Goal: Task Accomplishment & Management: Manage account settings

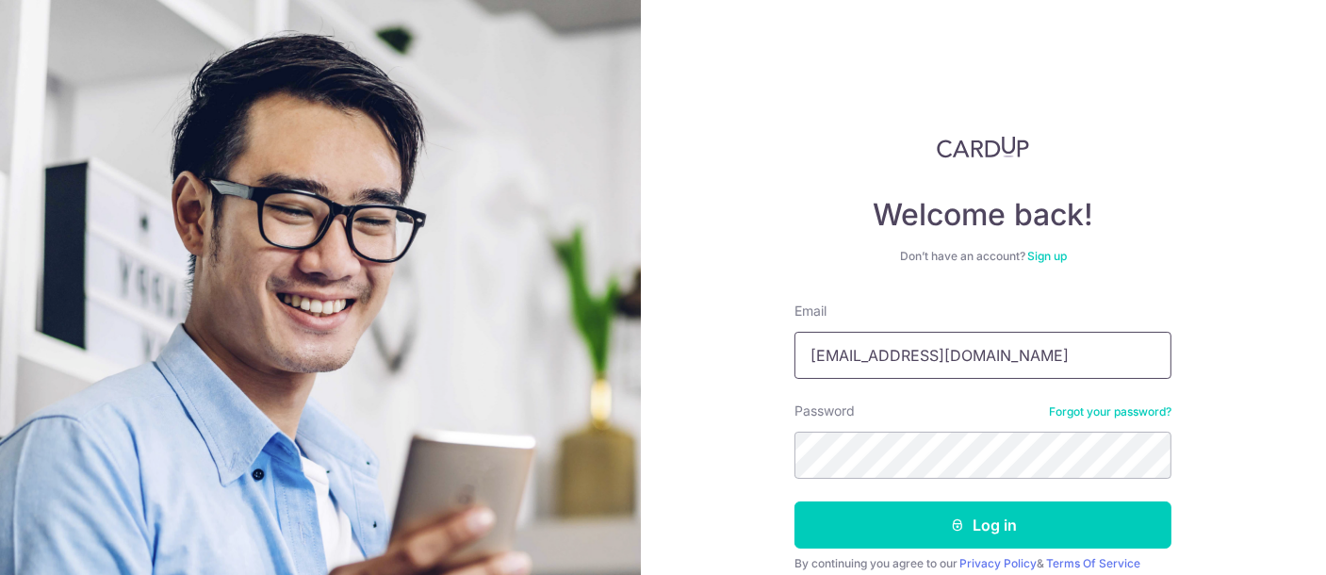
drag, startPoint x: 880, startPoint y: 355, endPoint x: 918, endPoint y: 355, distance: 37.7
click at [918, 355] on input "klvnmah@gmail.com" at bounding box center [983, 355] width 377 height 47
type input "[EMAIL_ADDRESS][DOMAIN_NAME]"
click at [795, 501] on button "Log in" at bounding box center [983, 524] width 377 height 47
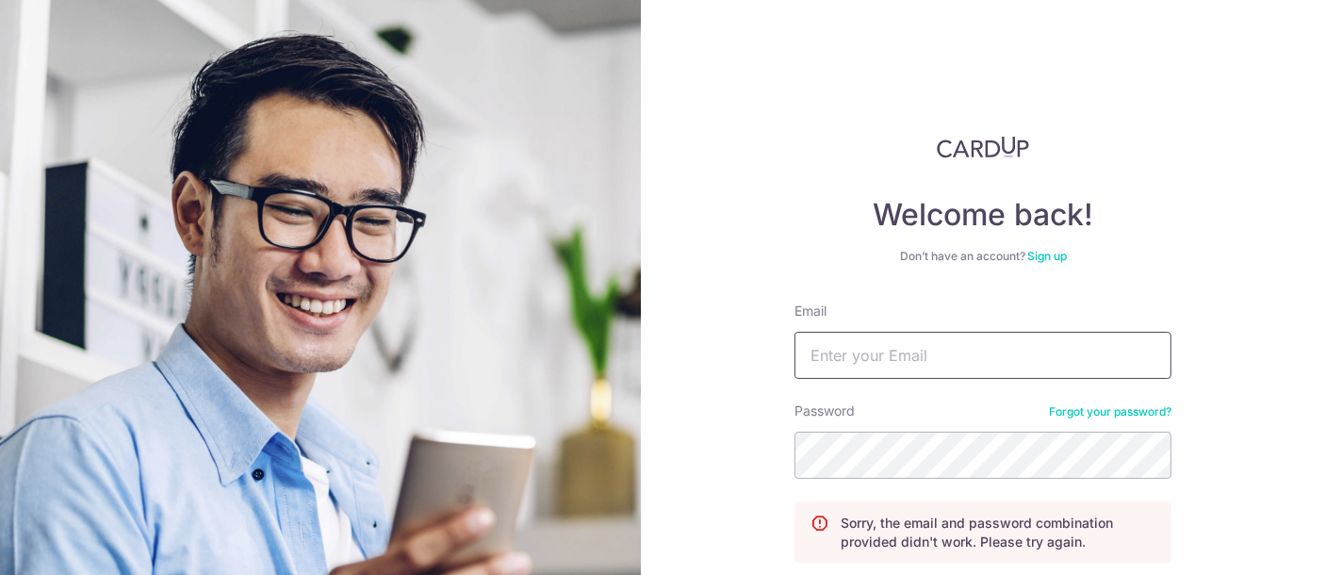
click at [835, 365] on input "Email" at bounding box center [983, 355] width 377 height 47
type input "[EMAIL_ADDRESS][DOMAIN_NAME]"
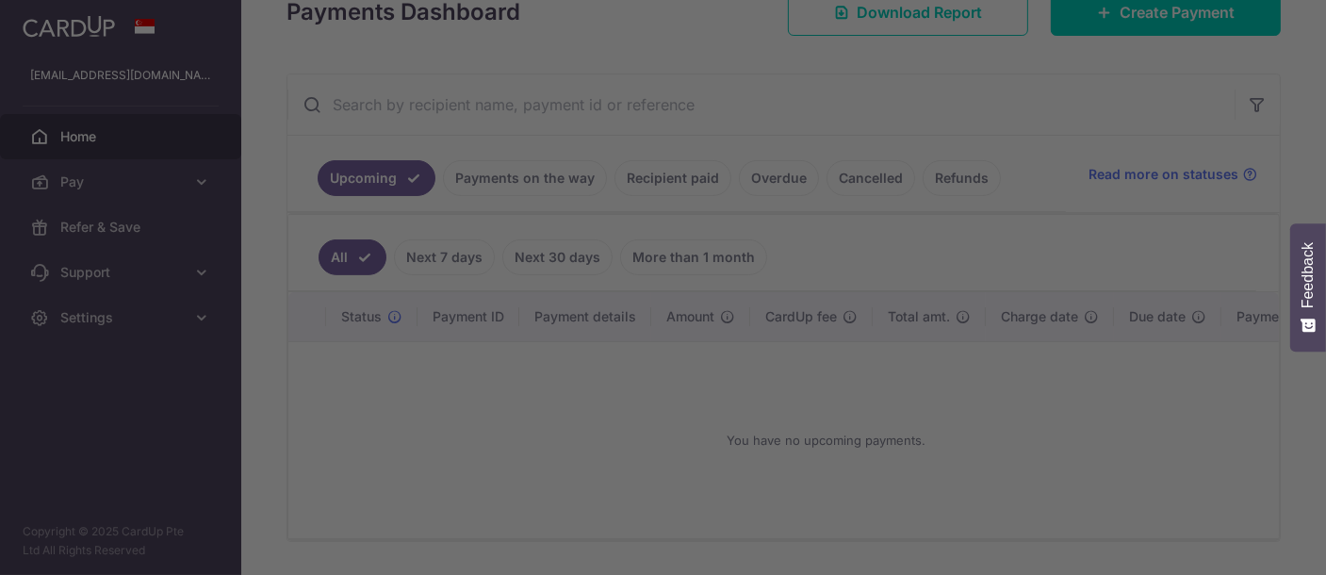
scroll to position [296, 0]
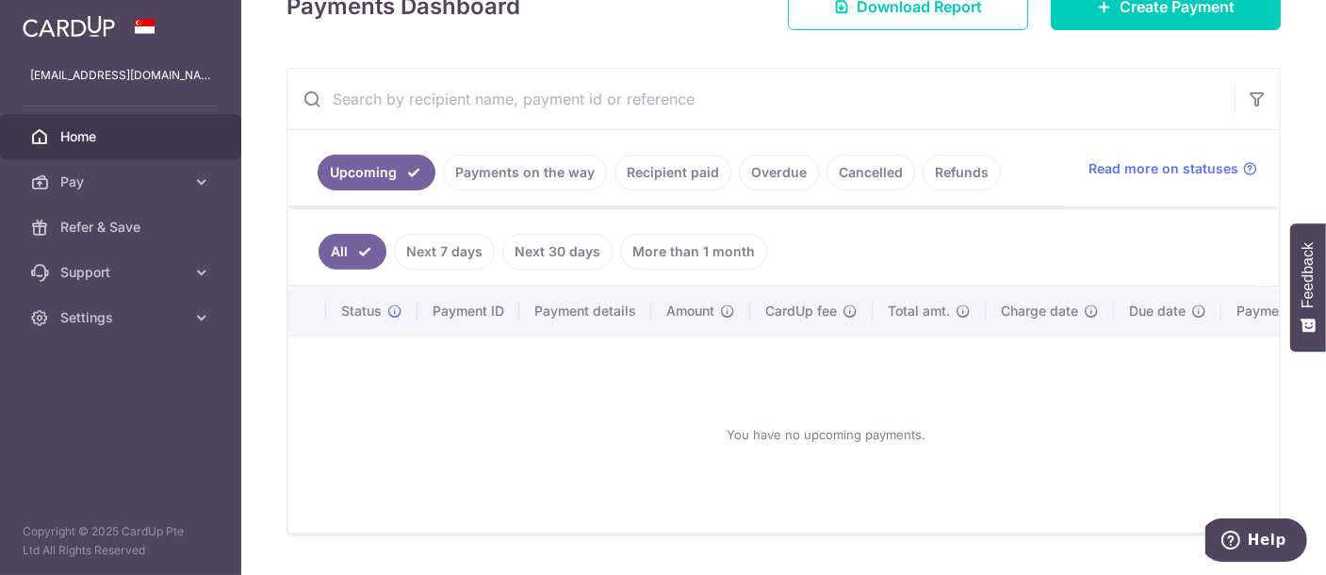
click at [657, 173] on link "Recipient paid" at bounding box center [673, 173] width 117 height 36
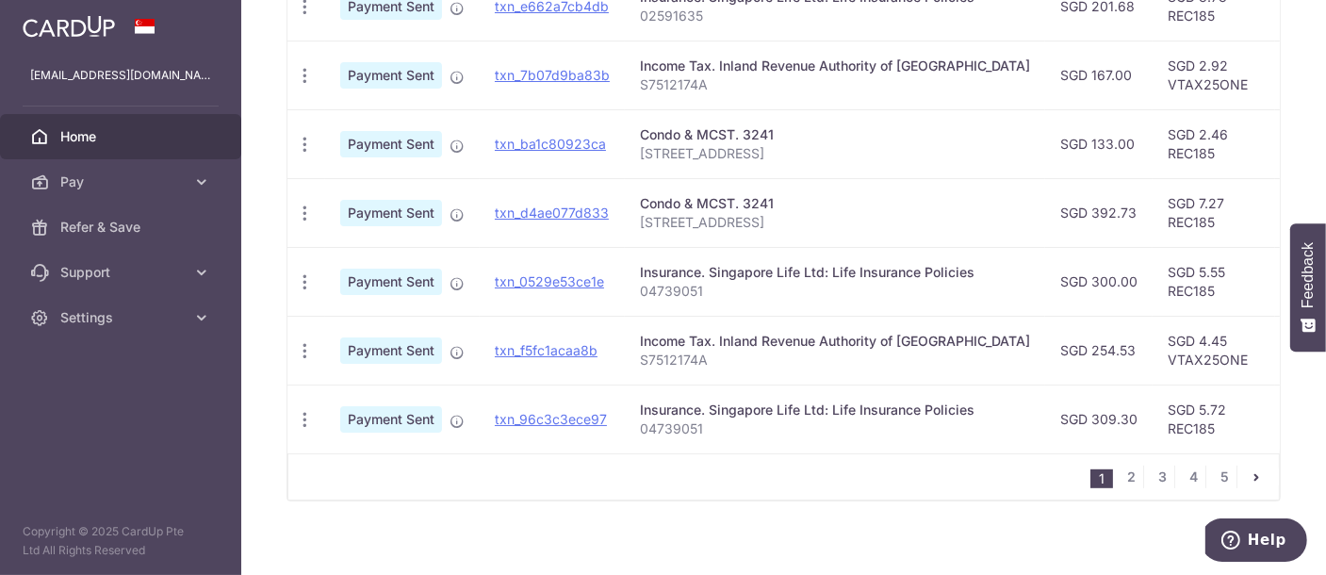
scroll to position [0, 0]
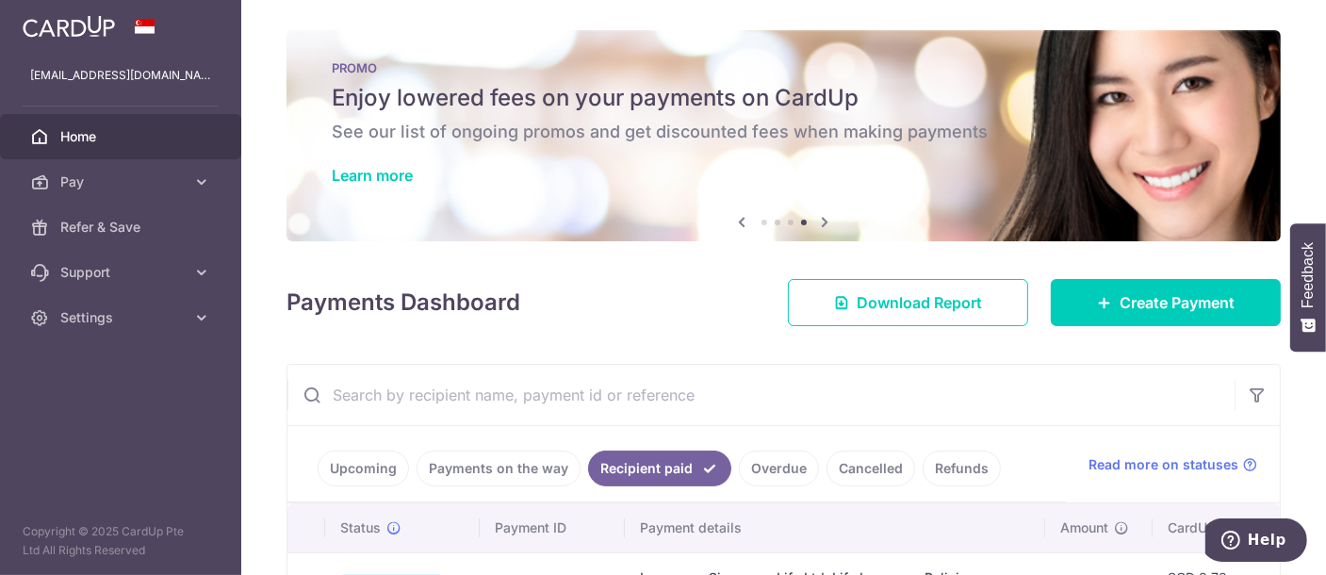
click at [38, 25] on img at bounding box center [69, 26] width 92 height 23
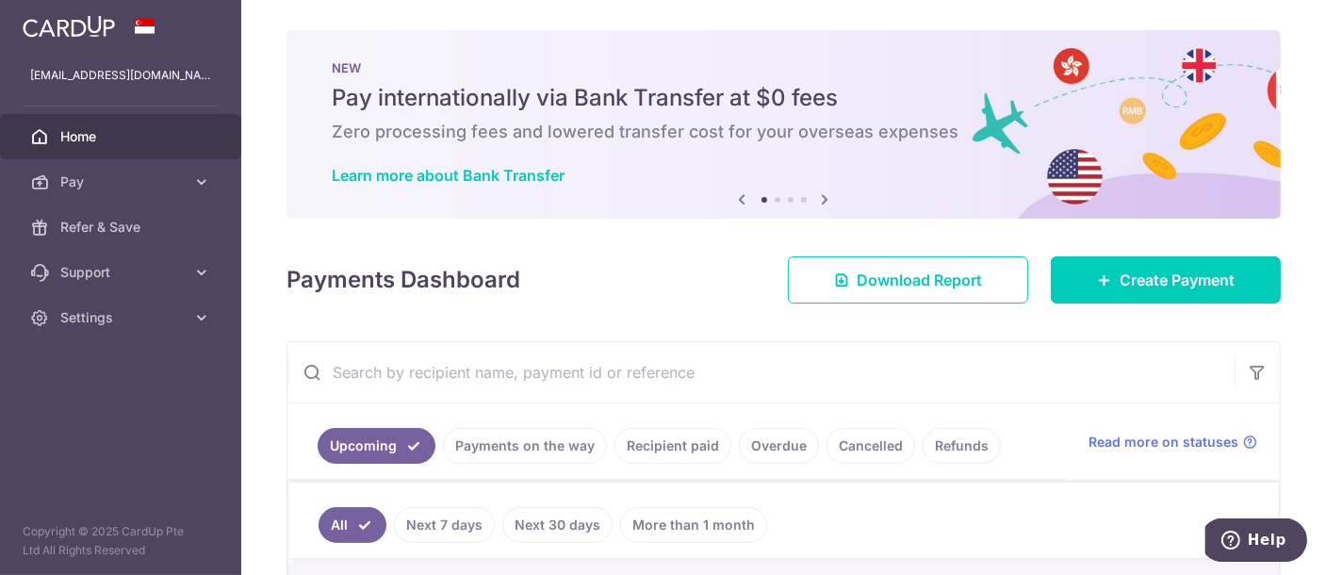
drag, startPoint x: 831, startPoint y: 200, endPoint x: 664, endPoint y: 445, distance: 297.0
click at [664, 445] on div "× Pause Schedule Pause all future payments in this series Pause just this one p…" at bounding box center [783, 287] width 1085 height 575
click at [681, 447] on link "Recipient paid" at bounding box center [673, 446] width 117 height 36
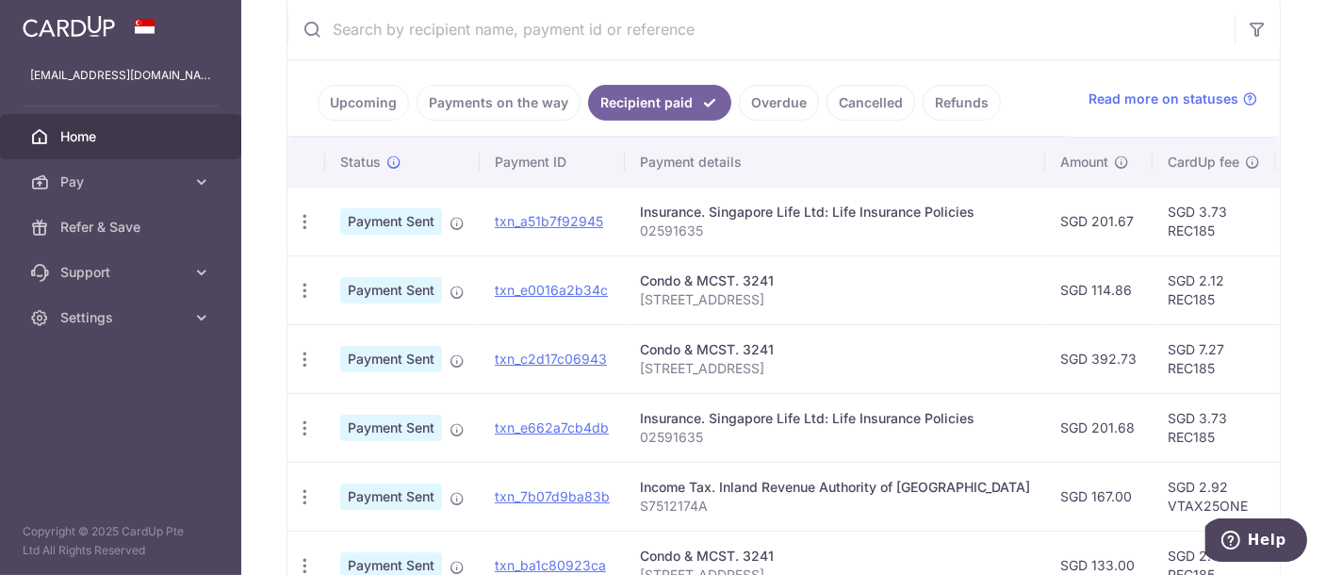
scroll to position [338, 0]
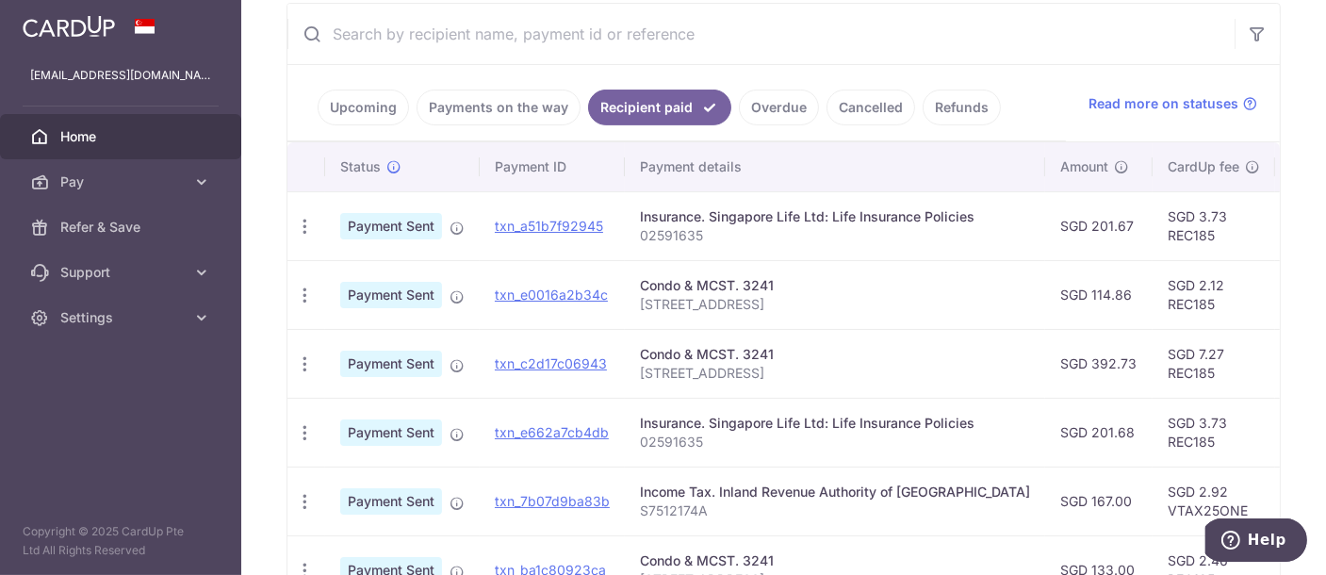
click at [774, 99] on link "Overdue" at bounding box center [779, 108] width 80 height 36
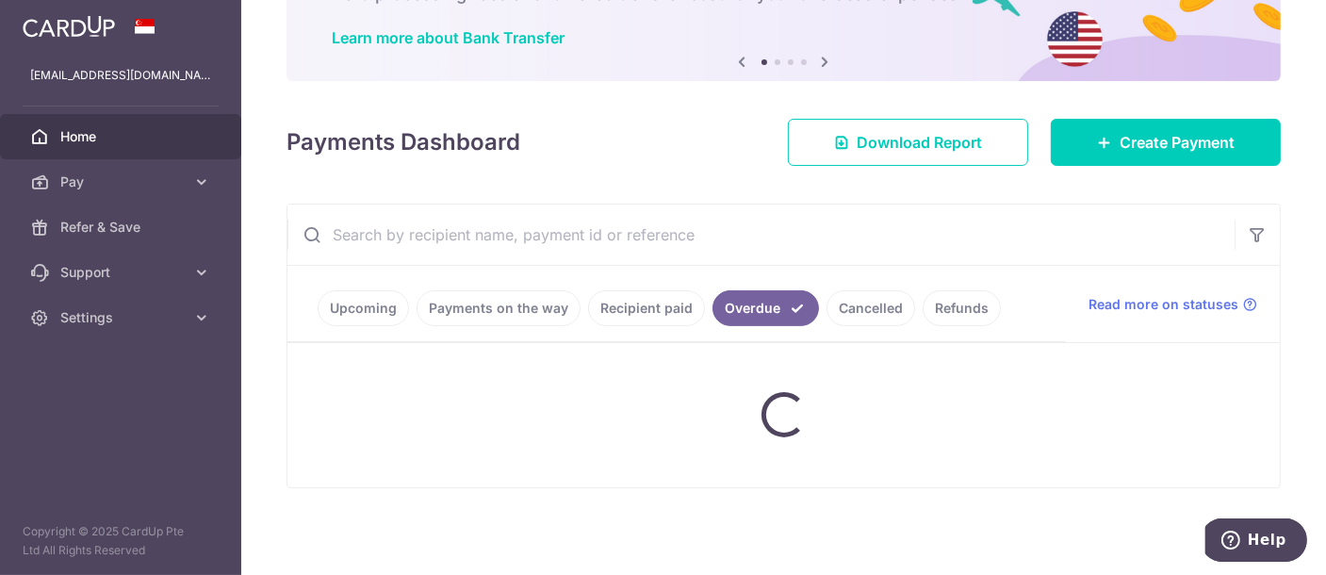
scroll to position [251, 0]
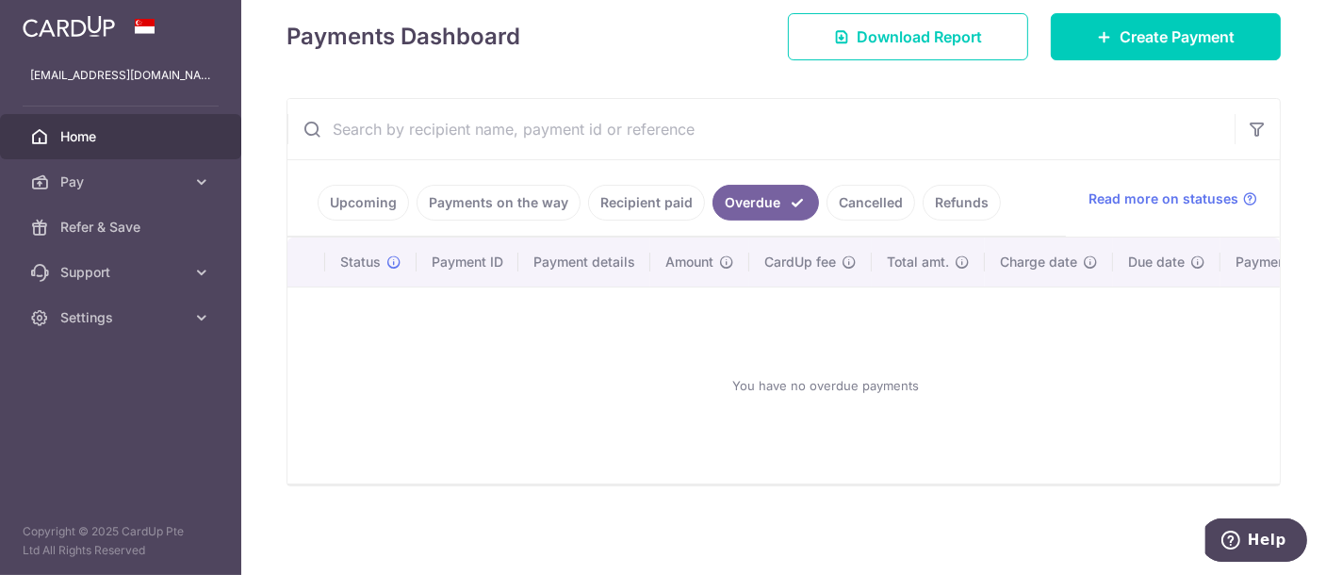
click at [878, 189] on link "Cancelled" at bounding box center [871, 203] width 89 height 36
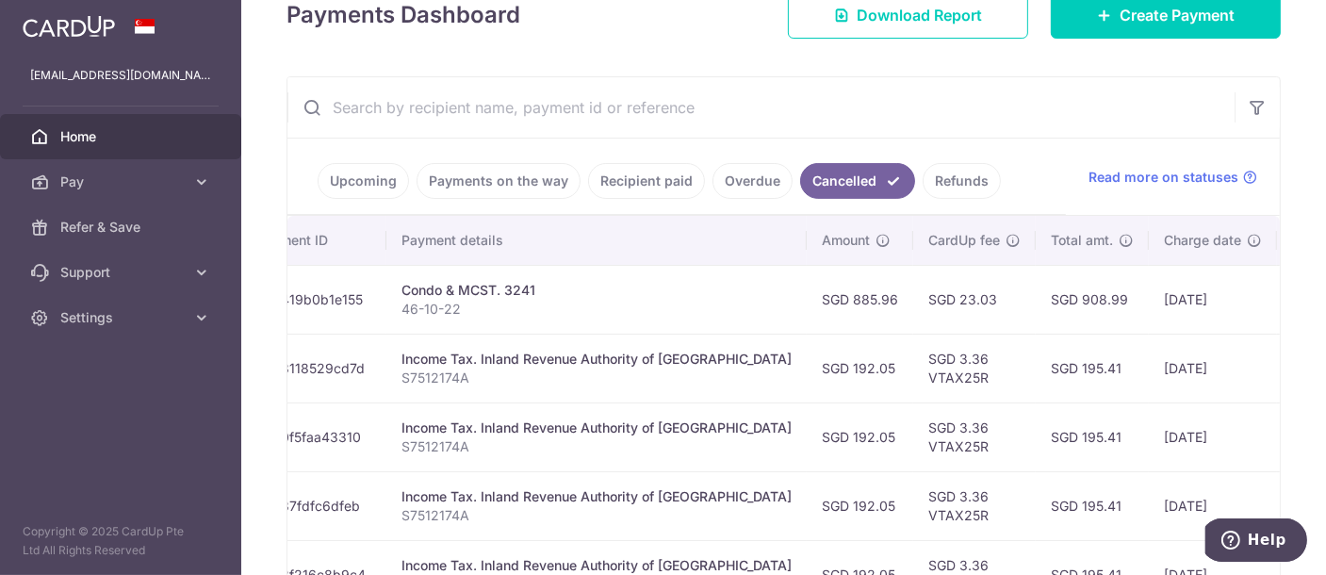
scroll to position [254, 0]
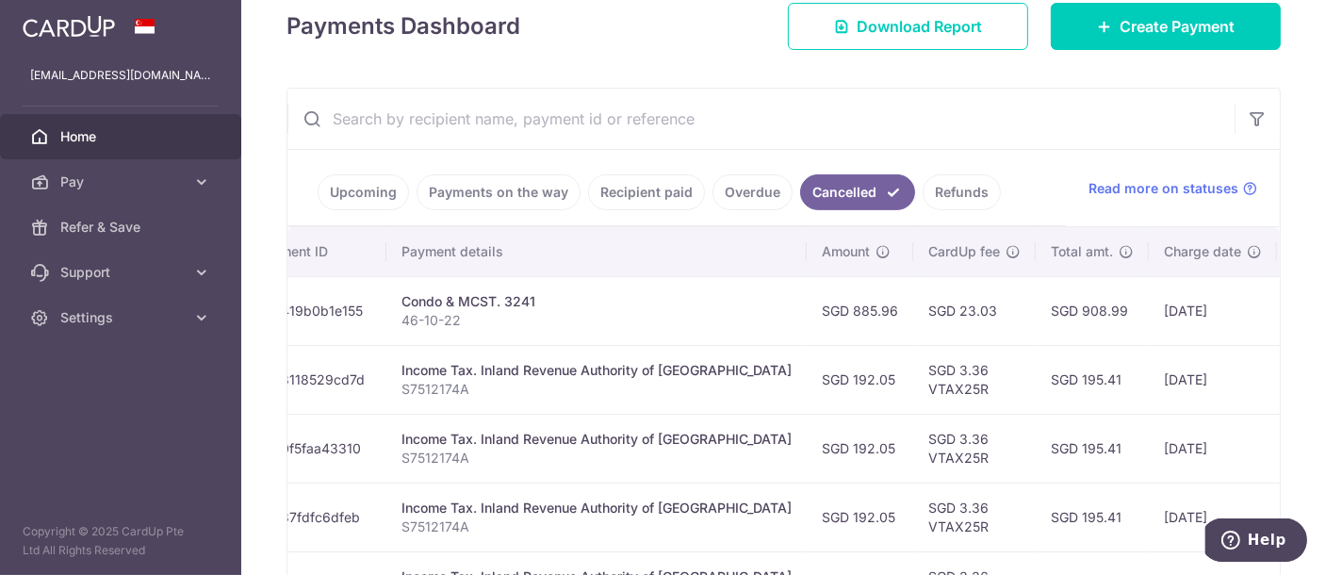
click at [935, 193] on link "Refunds" at bounding box center [962, 192] width 78 height 36
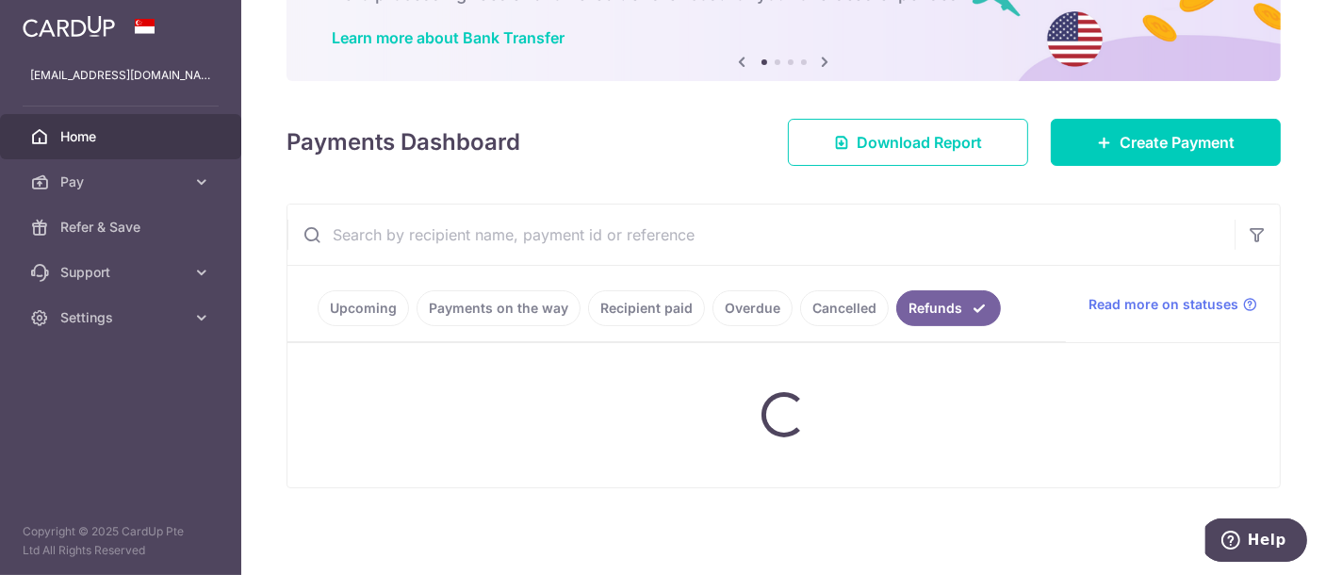
scroll to position [229, 0]
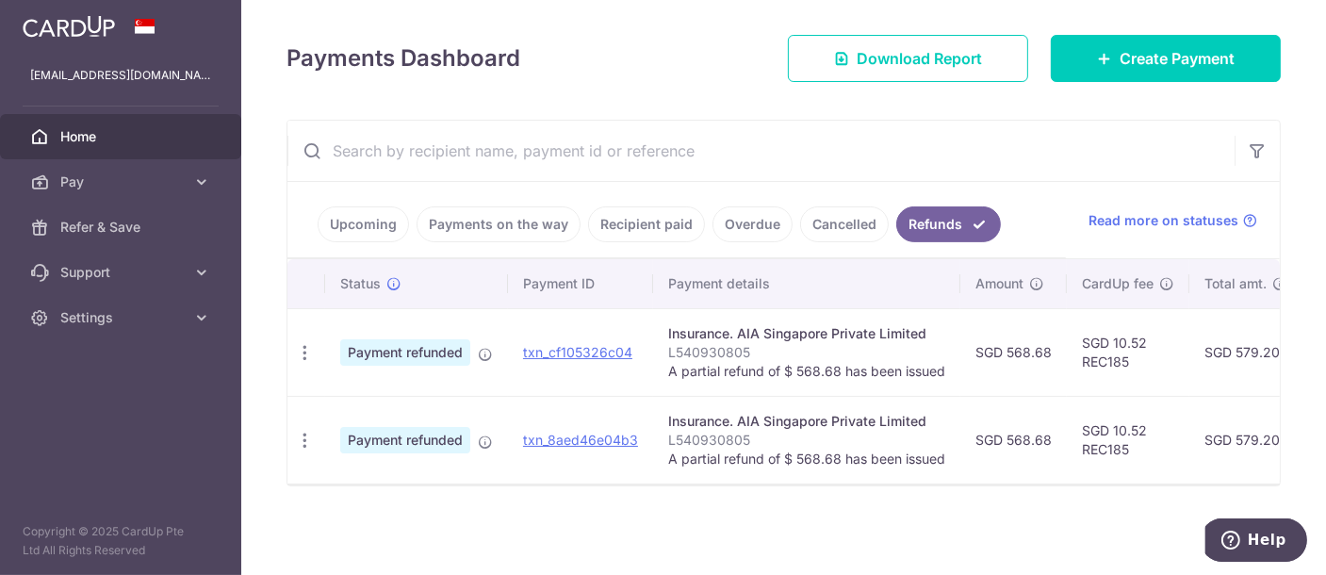
click at [818, 211] on link "Cancelled" at bounding box center [844, 224] width 89 height 36
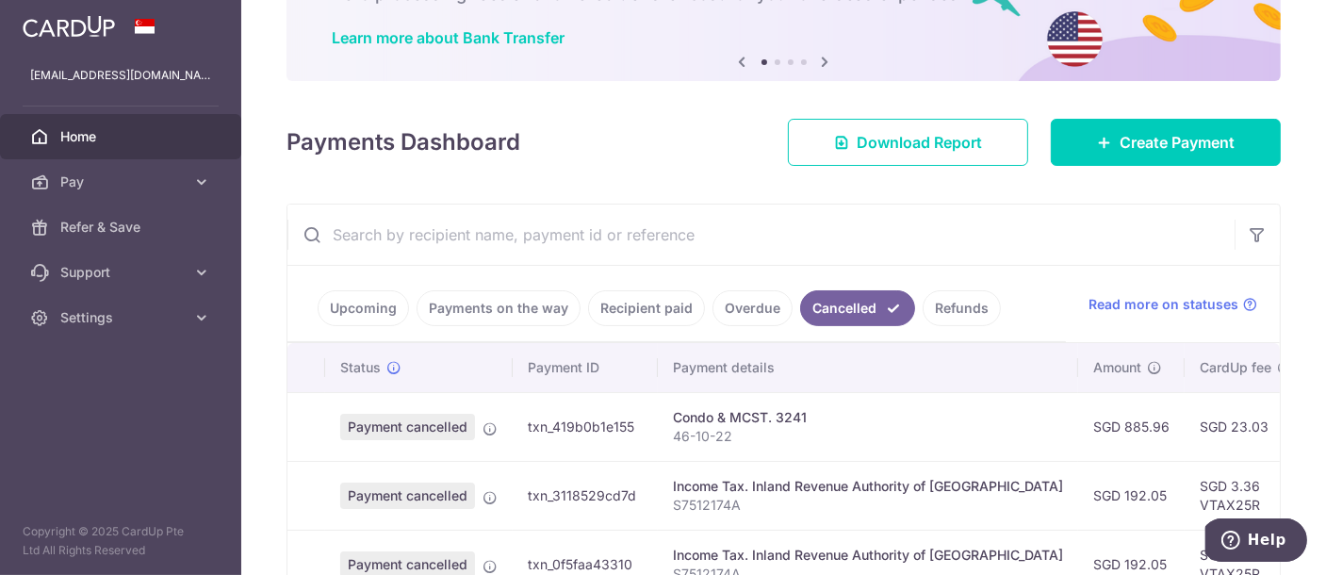
scroll to position [254, 0]
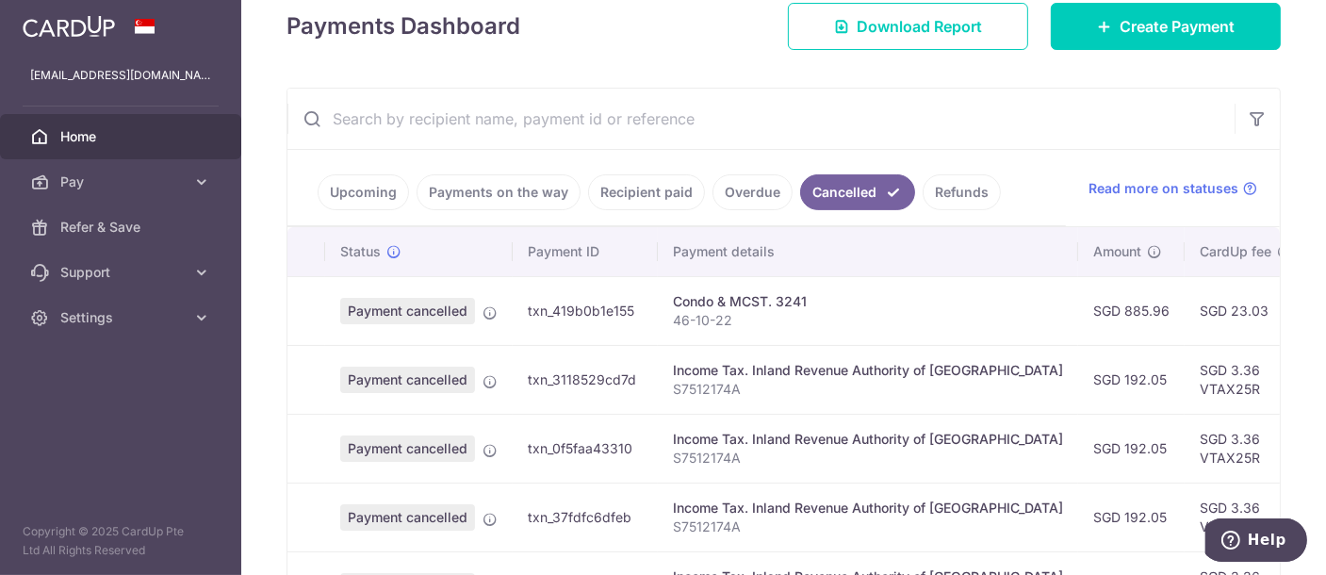
click at [738, 189] on link "Overdue" at bounding box center [753, 192] width 80 height 36
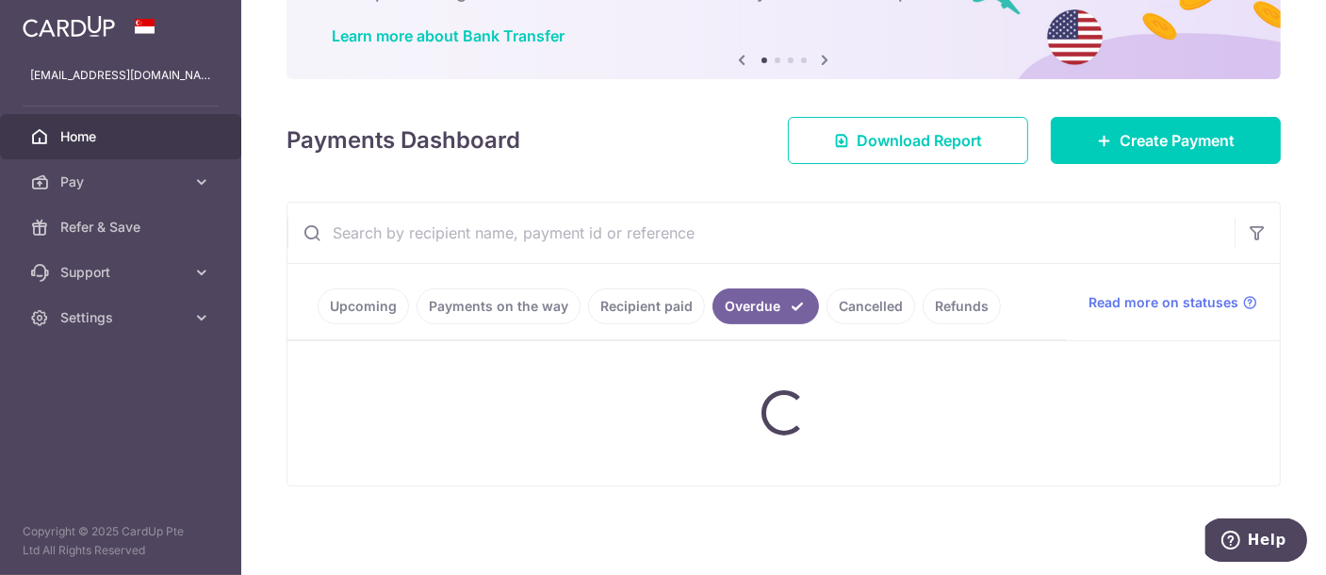
scroll to position [251, 0]
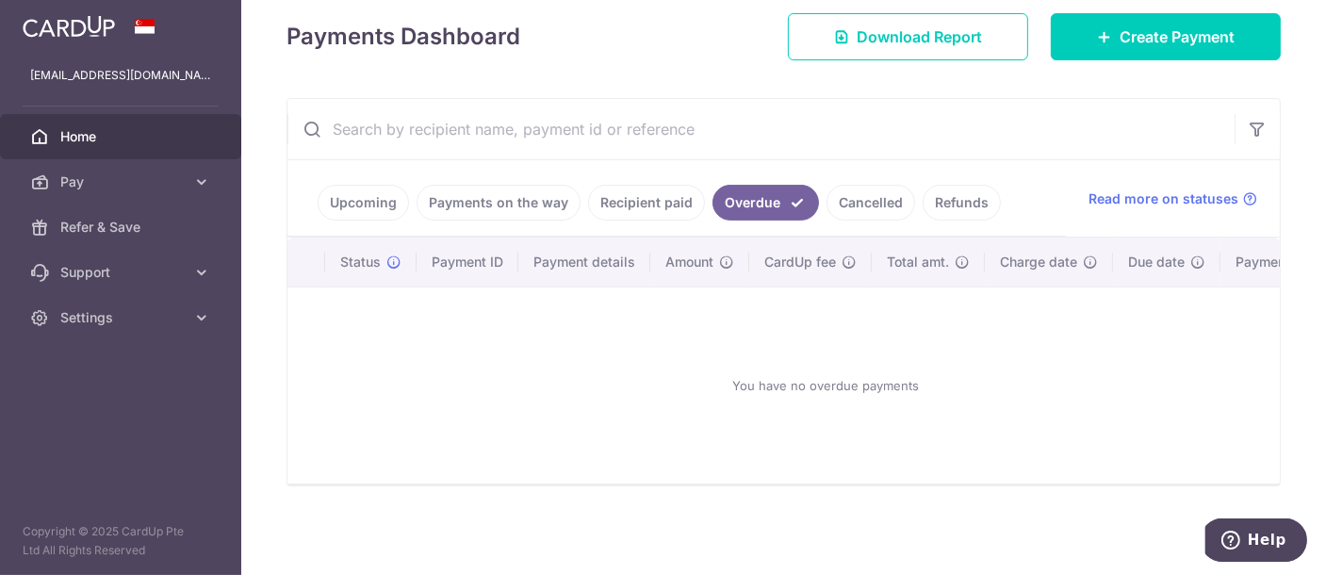
click at [637, 191] on link "Recipient paid" at bounding box center [646, 203] width 117 height 36
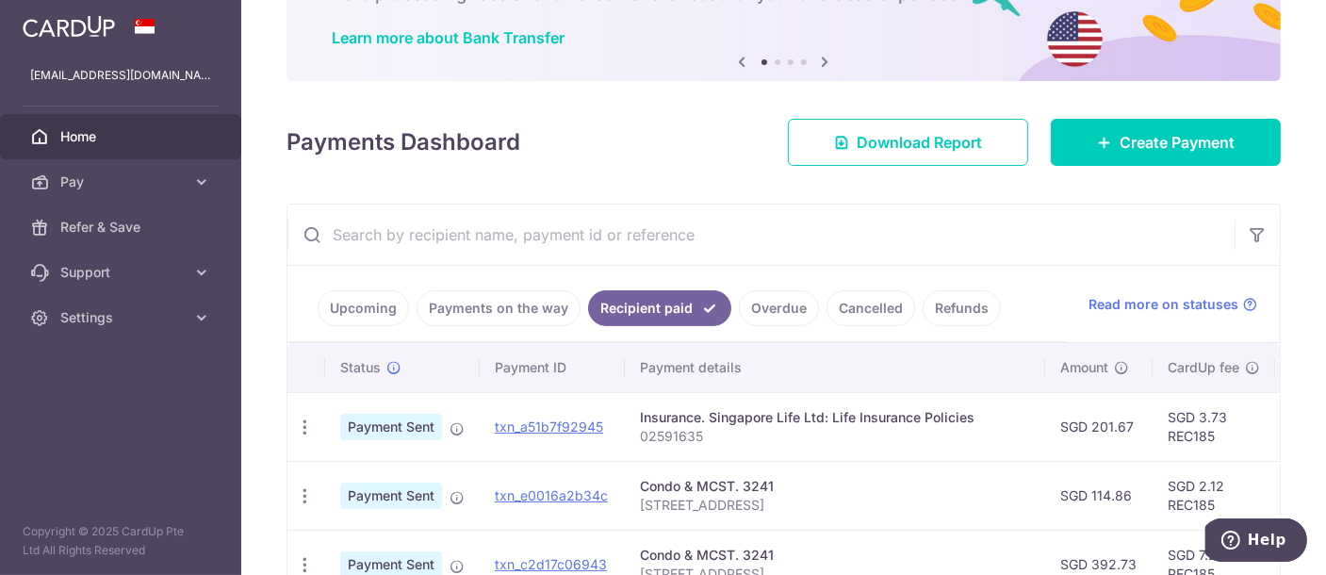
scroll to position [254, 0]
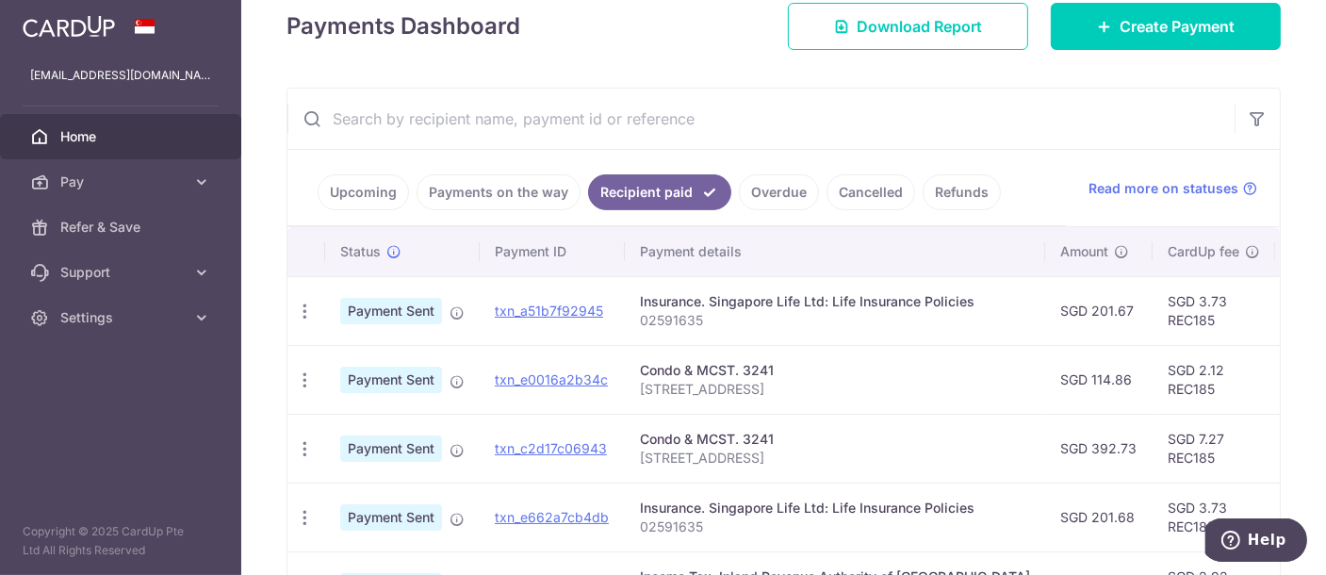
click at [471, 190] on link "Payments on the way" at bounding box center [499, 192] width 164 height 36
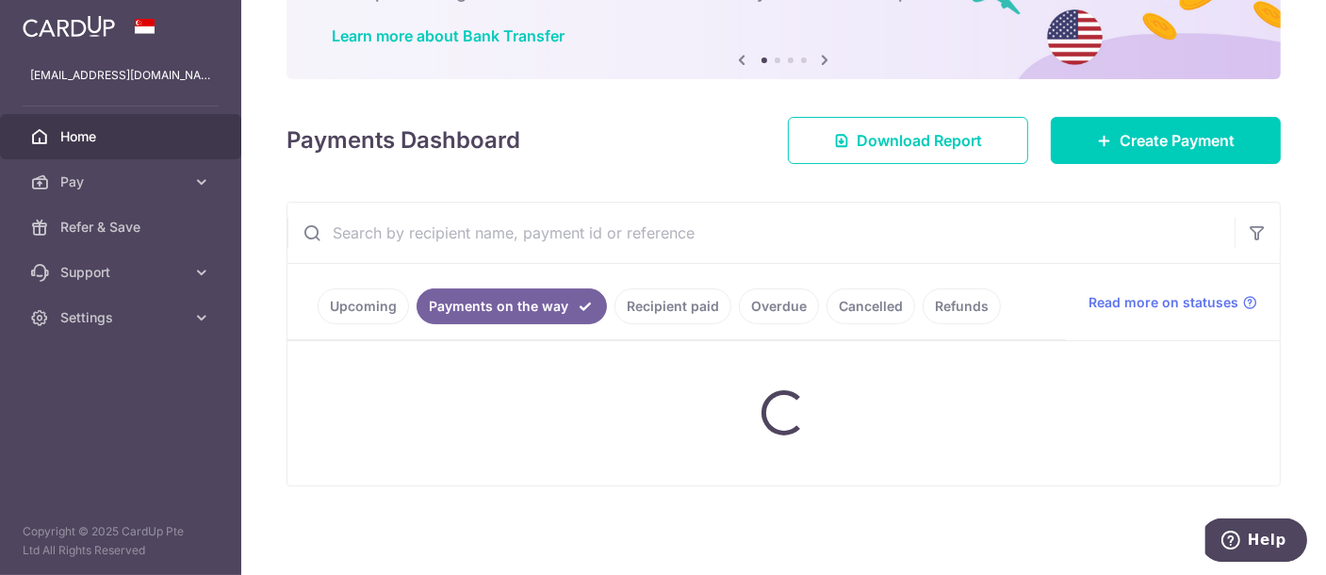
scroll to position [251, 0]
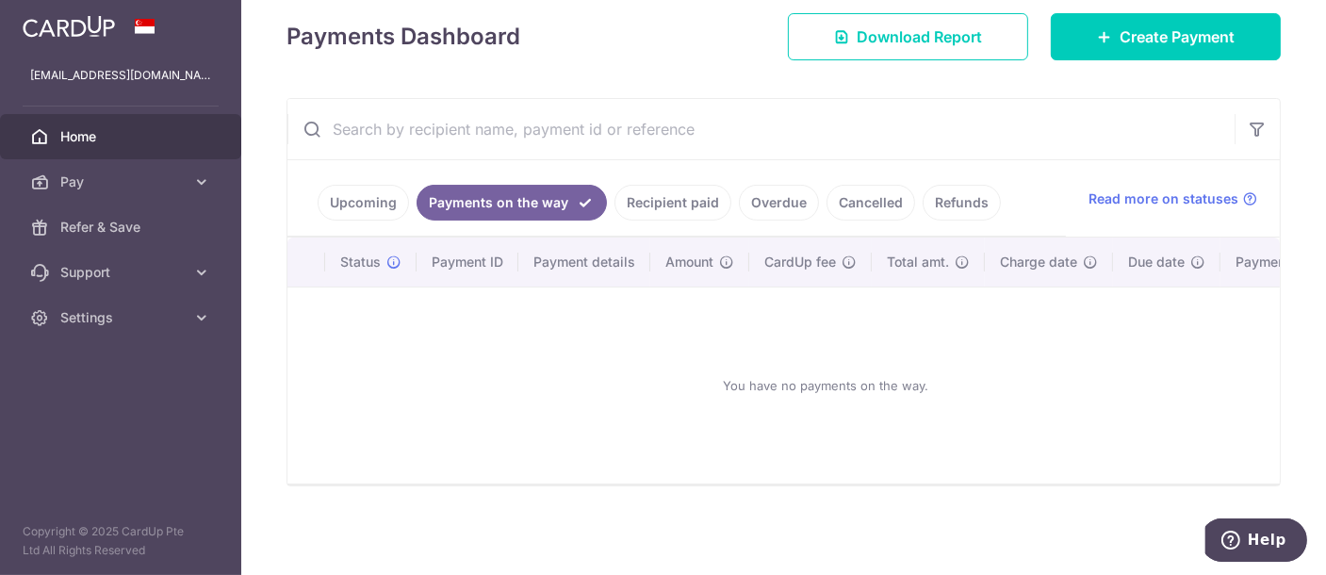
click at [368, 191] on link "Upcoming" at bounding box center [363, 203] width 91 height 36
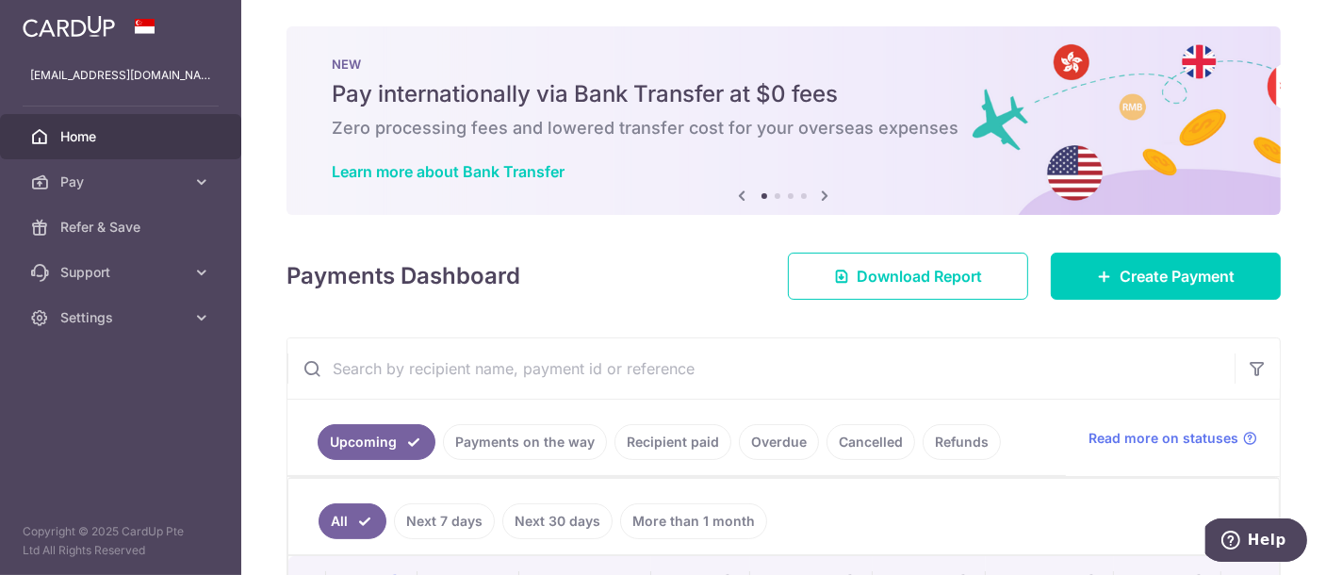
scroll to position [0, 0]
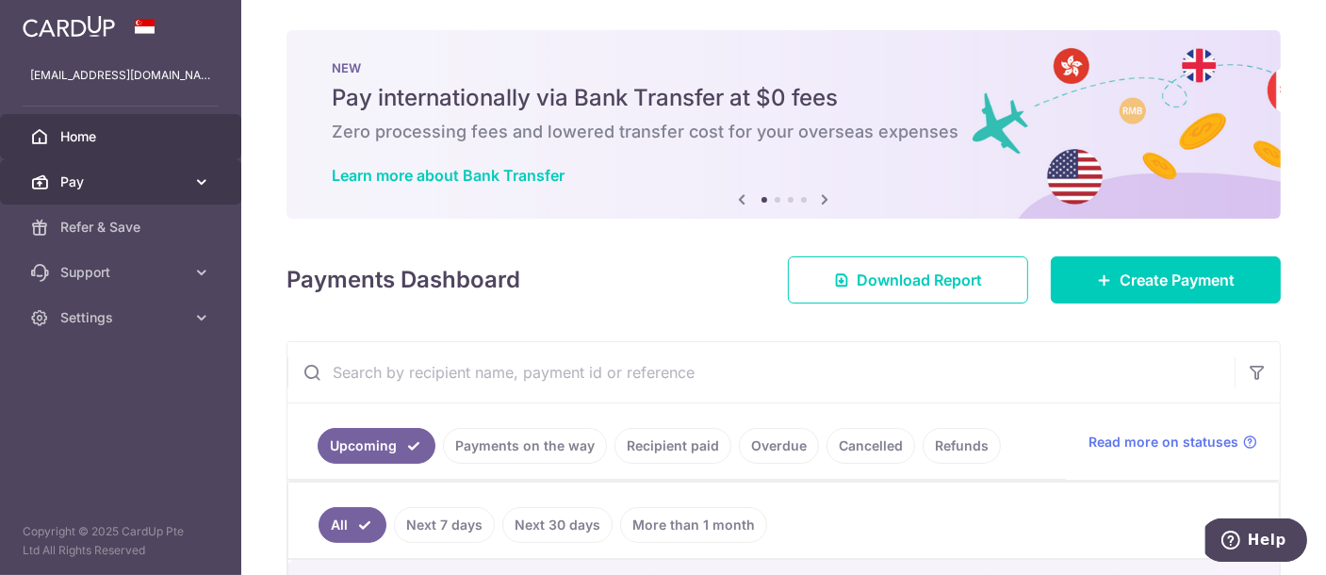
click at [81, 183] on span "Pay" at bounding box center [122, 181] width 124 height 19
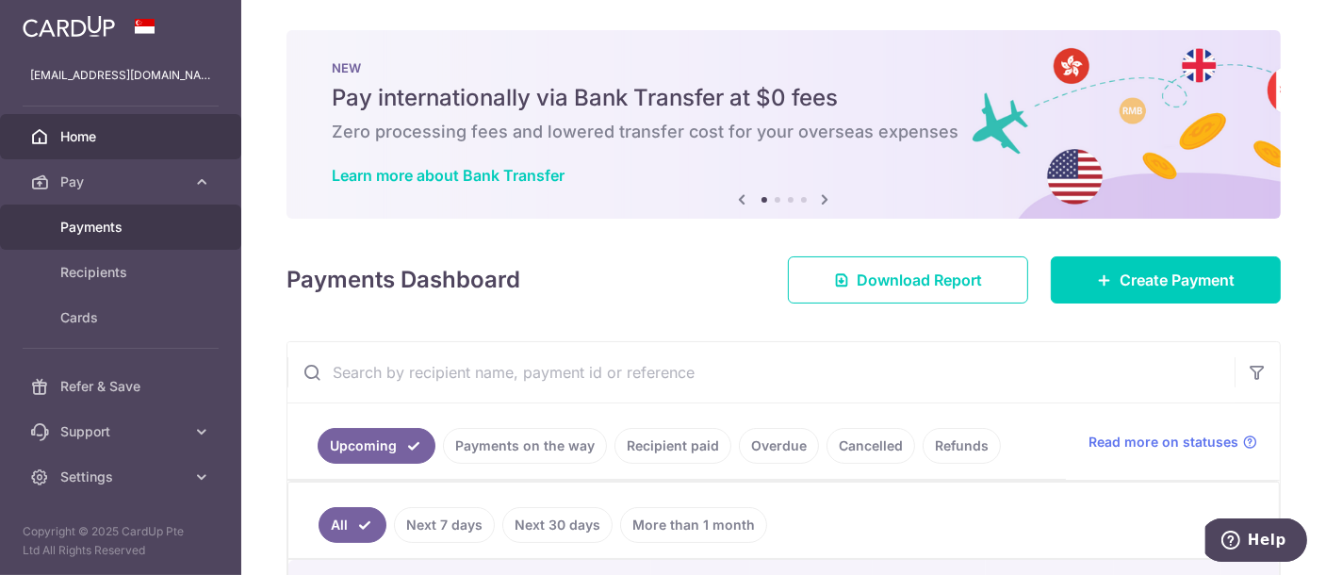
click at [103, 221] on span "Payments" at bounding box center [122, 227] width 124 height 19
